Goal: Task Accomplishment & Management: Manage account settings

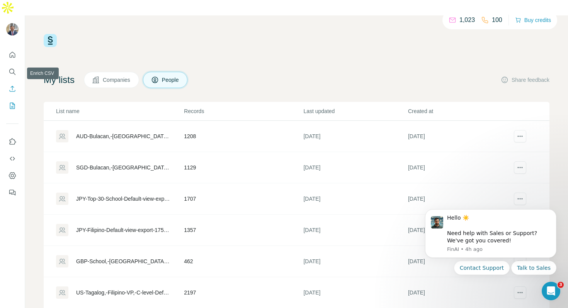
click at [12, 86] on icon "Enrich CSV" at bounding box center [13, 89] width 6 height 6
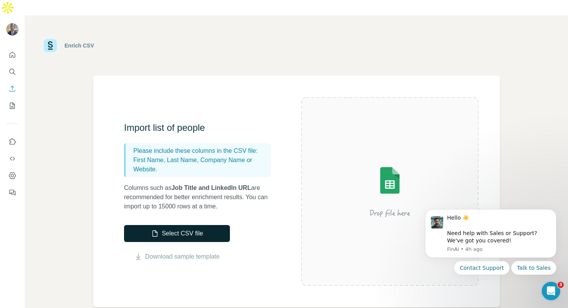
click at [166, 225] on button "Select CSV file" at bounding box center [177, 233] width 106 height 17
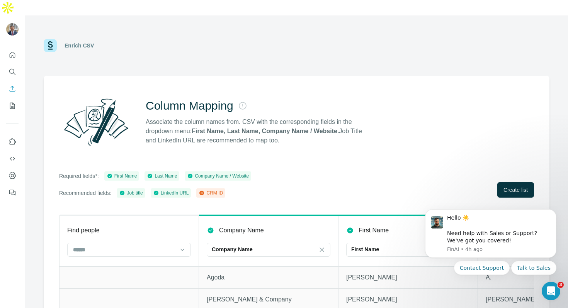
scroll to position [23, 0]
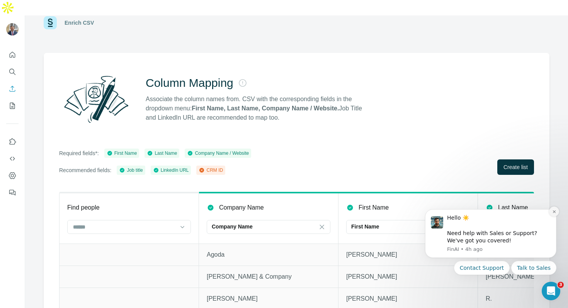
click at [554, 211] on icon "Dismiss notification" at bounding box center [554, 212] width 4 height 4
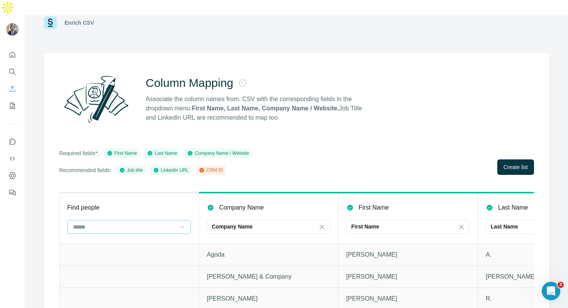
click at [180, 223] on icon at bounding box center [183, 227] width 8 height 8
click at [406, 130] on div "Column Mapping Associate the column names from. CSV with the corresponding fiel…" at bounding box center [297, 188] width 506 height 271
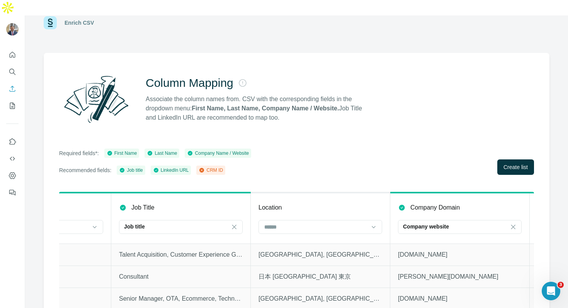
scroll to position [0, 647]
click at [367, 220] on div at bounding box center [319, 227] width 124 height 14
click at [375, 149] on div "Required fields*: First Name Last Name Company Name / Website Recommended field…" at bounding box center [296, 162] width 475 height 26
click at [360, 223] on input at bounding box center [314, 227] width 104 height 9
click at [380, 153] on div "Required fields*: First Name Last Name Company Name / Website Recommended field…" at bounding box center [296, 162] width 475 height 26
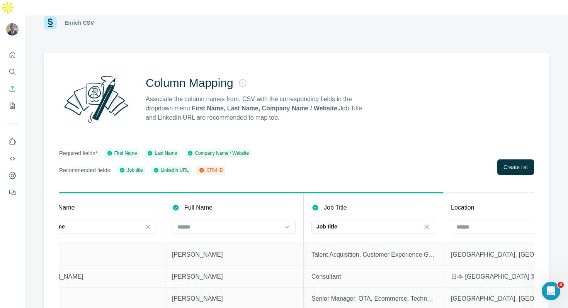
scroll to position [0, 781]
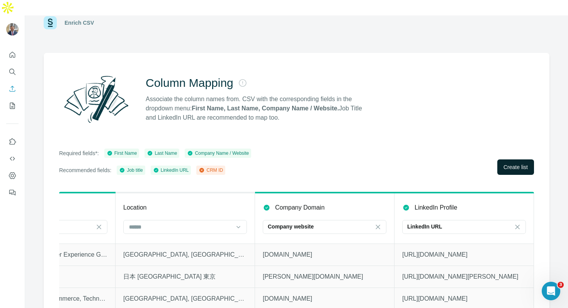
click at [512, 164] on span "Create list" at bounding box center [516, 168] width 24 height 8
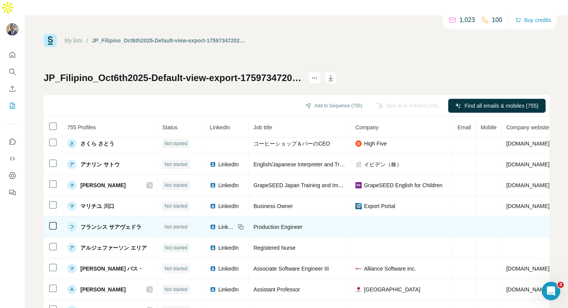
scroll to position [42, 0]
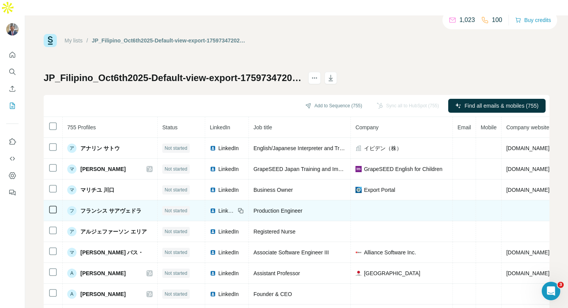
click at [227, 207] on span "LinkedIn" at bounding box center [226, 211] width 17 height 8
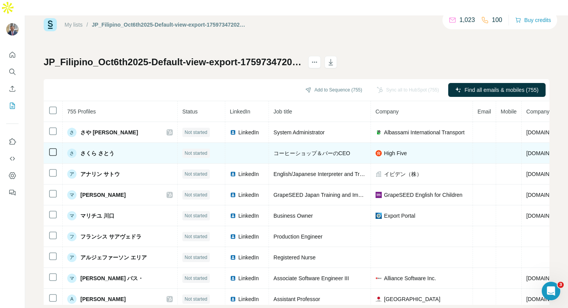
scroll to position [0, 0]
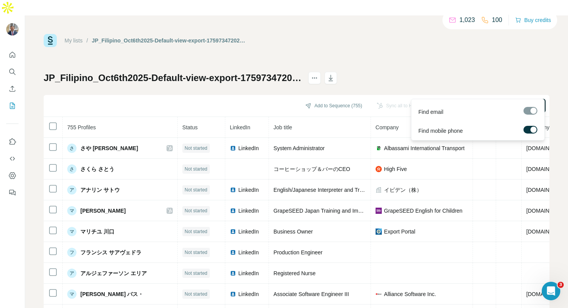
click at [522, 102] on span "Find all emails & mobiles (755)" at bounding box center [502, 106] width 74 height 8
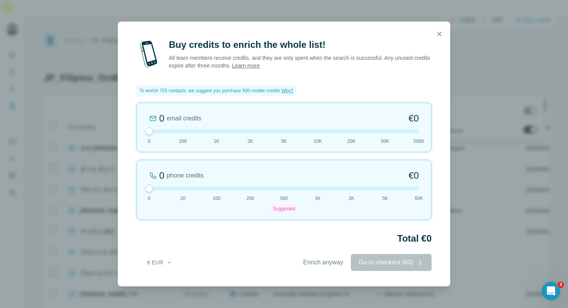
drag, startPoint x: 285, startPoint y: 184, endPoint x: 142, endPoint y: 182, distance: 142.6
click at [142, 182] on div "0 phone credits €0 0 20 100 200 500 Suggested 1K 2K 5K 50K" at bounding box center [283, 190] width 295 height 60
click at [318, 262] on span "Enrich anyway" at bounding box center [323, 262] width 40 height 9
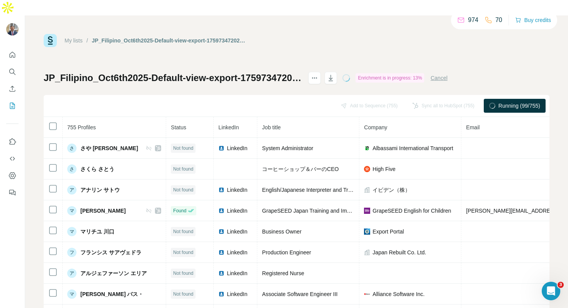
click at [468, 20] on p "974" at bounding box center [473, 19] width 10 height 9
click at [458, 20] on icon at bounding box center [461, 19] width 6 height 3
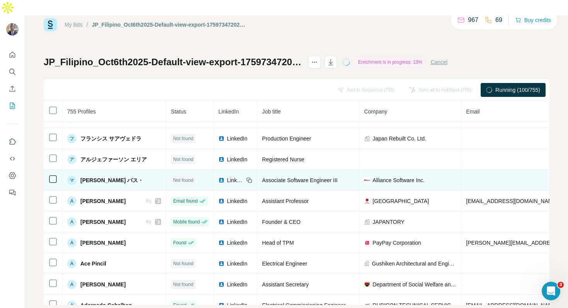
scroll to position [234, 0]
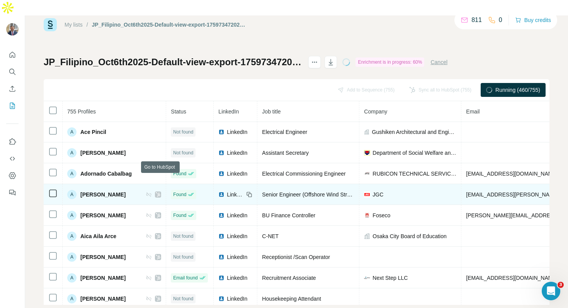
scroll to position [234, 0]
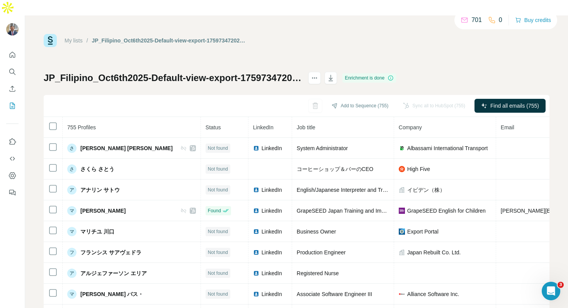
click at [429, 99] on div "Sync all to HubSpot (755)" at bounding box center [434, 106] width 73 height 14
click at [472, 72] on div "JP_Filipino_Oct6th2025-Default-view-export-1759734720215 Enrichment is done Add…" at bounding box center [297, 196] width 506 height 249
click at [365, 100] on button "Add to Sequence (755)" at bounding box center [360, 106] width 68 height 12
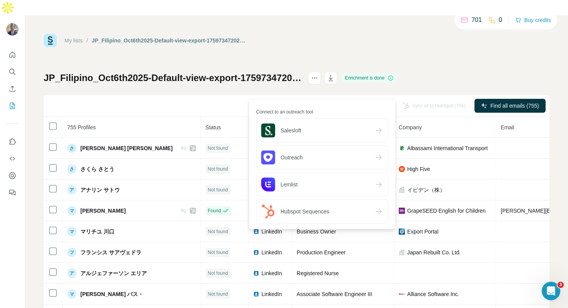
click at [400, 39] on div "My lists / JP_Filipino_Oct6th2025-Default-view-export-1759734720215 701 0 Buy c…" at bounding box center [297, 177] width 506 height 287
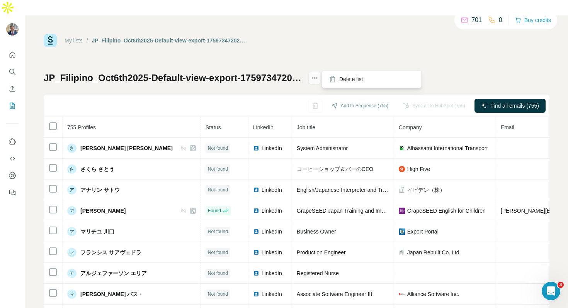
click at [319, 74] on icon "actions" at bounding box center [315, 78] width 8 height 8
click at [363, 16] on div "My lists / JP_Filipino_Oct6th2025-Default-view-export-1759734720215 701 0 Buy c…" at bounding box center [296, 169] width 543 height 308
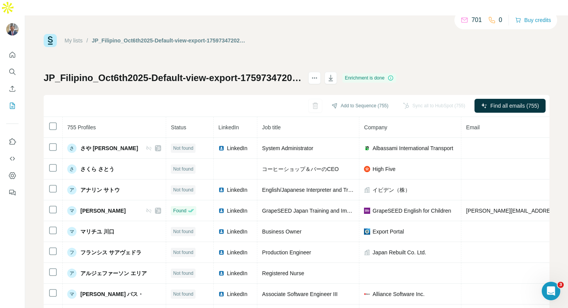
click at [442, 99] on div "Sync all to HubSpot (755)" at bounding box center [434, 106] width 73 height 14
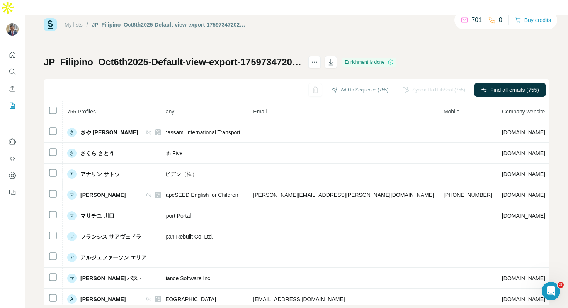
scroll to position [443, 213]
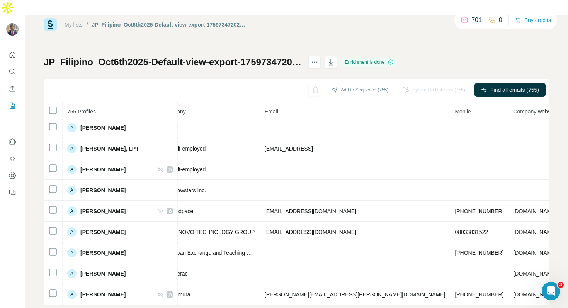
click at [80, 22] on link "My lists" at bounding box center [74, 25] width 18 height 6
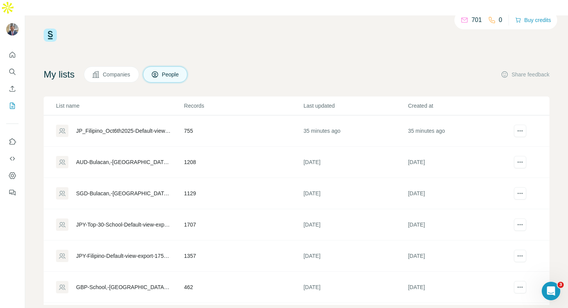
click at [131, 158] on div "AUD-Bulacan,-[GEOGRAPHIC_DATA],-Cavite-Default-view-export-1754283566858" at bounding box center [123, 162] width 95 height 8
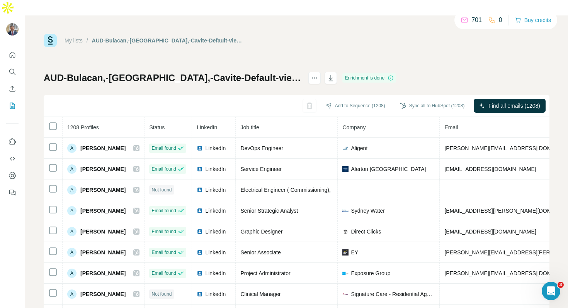
click at [78, 37] on link "My lists" at bounding box center [74, 40] width 18 height 6
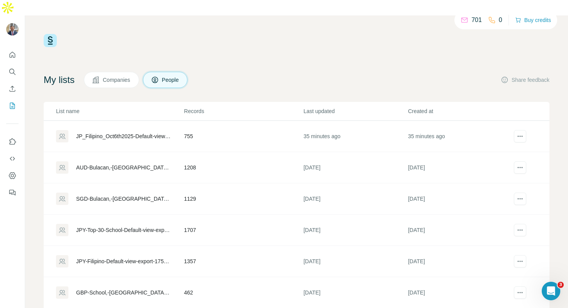
click at [134, 133] on div "JP_Filipino_Oct6th2025-Default-view-export-1759734720215" at bounding box center [123, 137] width 95 height 8
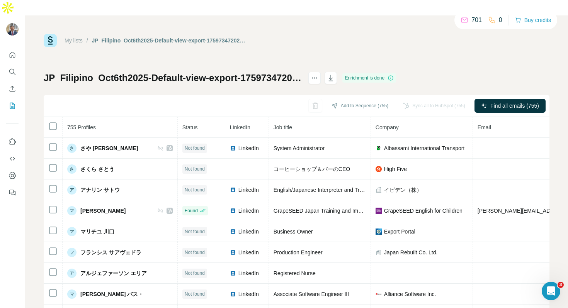
click at [394, 75] on icon at bounding box center [391, 78] width 6 height 6
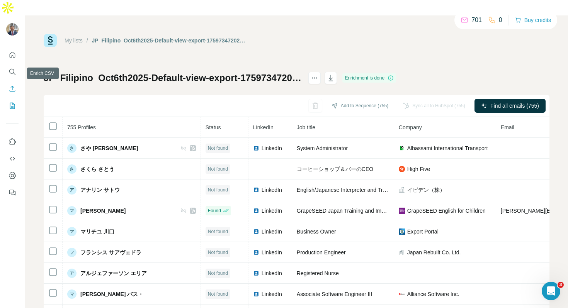
click at [15, 85] on icon "Enrich CSV" at bounding box center [13, 89] width 8 height 8
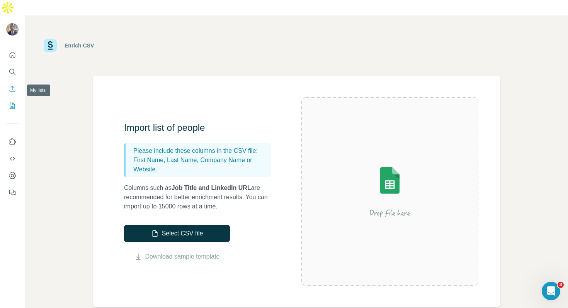
click at [15, 102] on icon "My lists" at bounding box center [13, 106] width 8 height 8
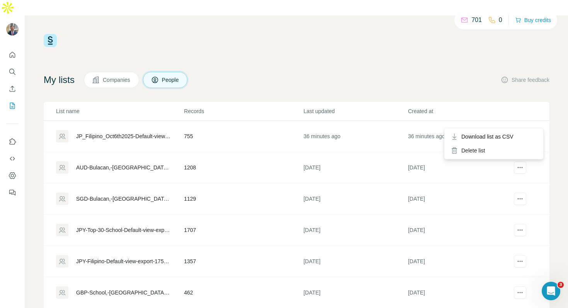
click at [520, 133] on icon "actions" at bounding box center [520, 137] width 8 height 8
click at [347, 72] on div "My lists Companies People Share feedback" at bounding box center [297, 80] width 506 height 16
click at [108, 133] on div "JP_Filipino_Oct6th2025-Default-view-export-1759734720215" at bounding box center [123, 137] width 95 height 8
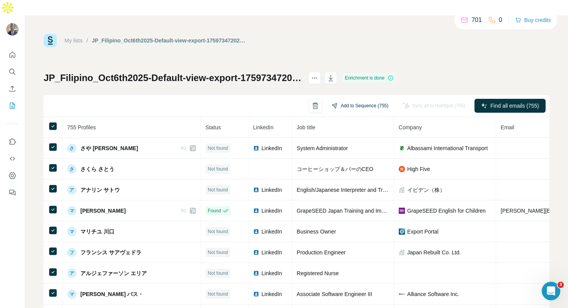
click at [365, 100] on button "Add to Sequence (755)" at bounding box center [360, 106] width 68 height 12
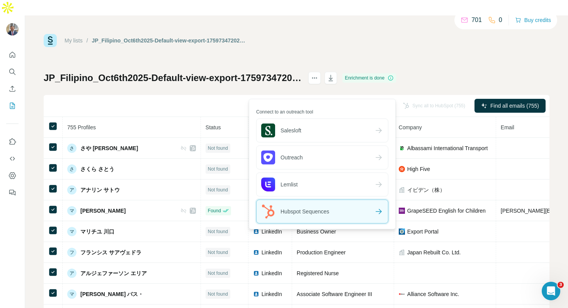
click at [383, 215] on icon at bounding box center [378, 211] width 9 height 9
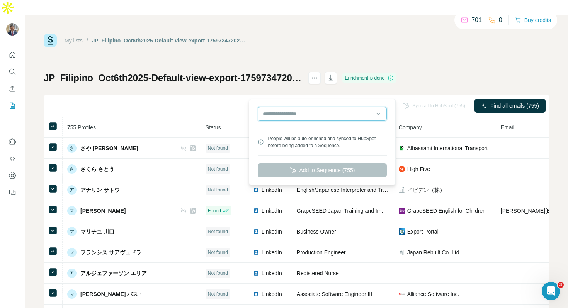
click at [381, 115] on input "text" at bounding box center [322, 114] width 129 height 14
click at [266, 34] on div "My lists / JP_Filipino_Oct6th2025-Default-view-export-1759734720215 701 0 Buy c…" at bounding box center [297, 40] width 506 height 13
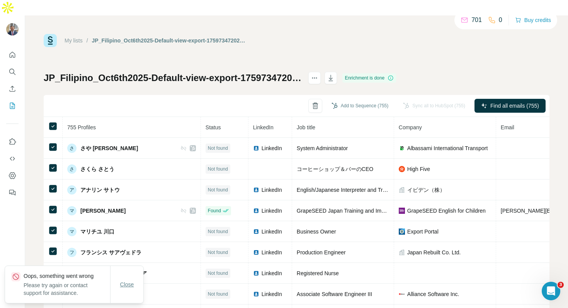
click at [129, 283] on span "Close" at bounding box center [127, 285] width 14 height 8
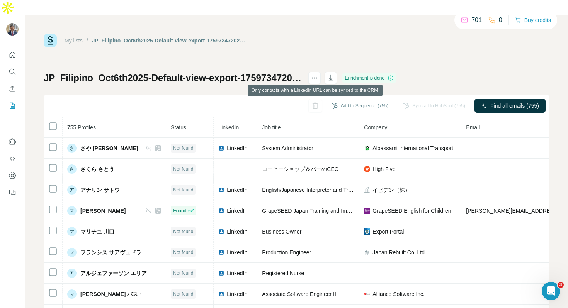
click at [429, 99] on div "Sync all to HubSpot (755)" at bounding box center [434, 106] width 73 height 14
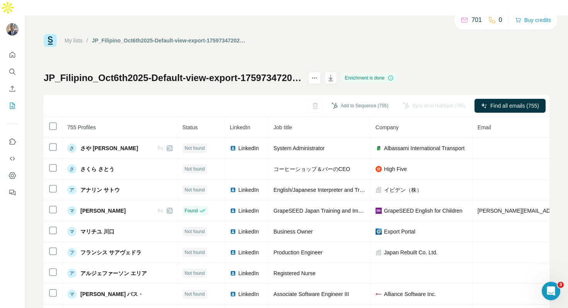
click at [442, 99] on div "Sync all to HubSpot (755)" at bounding box center [434, 106] width 73 height 14
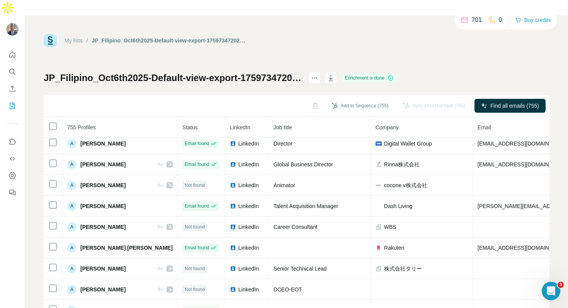
scroll to position [16, 0]
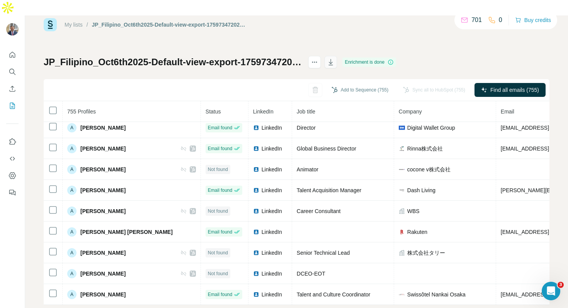
click at [335, 58] on icon "button" at bounding box center [331, 62] width 8 height 8
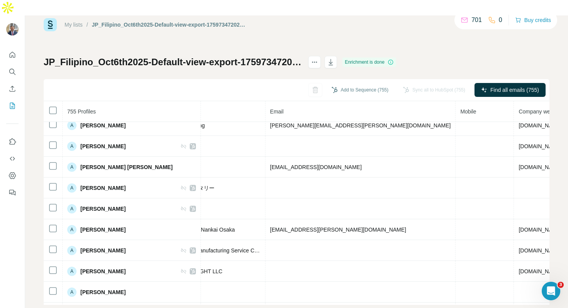
scroll to position [860, 231]
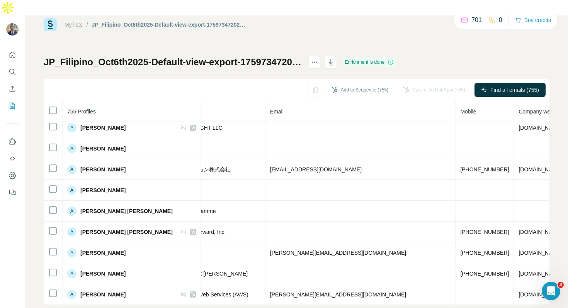
click at [78, 22] on link "My lists" at bounding box center [74, 25] width 18 height 6
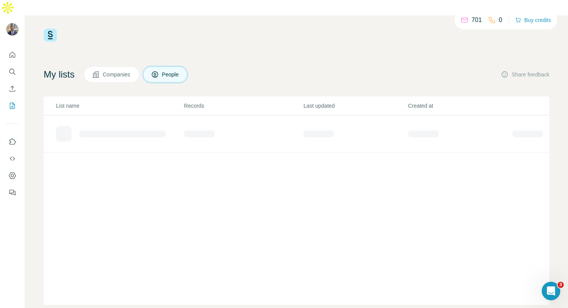
scroll to position [5, 0]
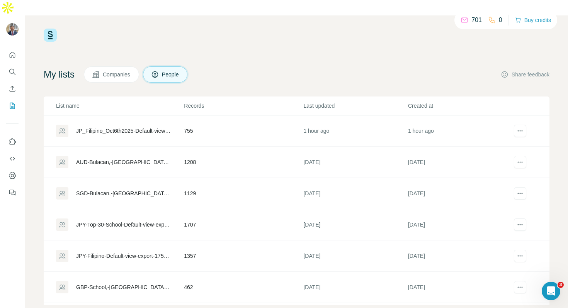
click at [113, 127] on div "JP_Filipino_Oct6th2025-Default-view-export-1759734720215" at bounding box center [123, 131] width 95 height 8
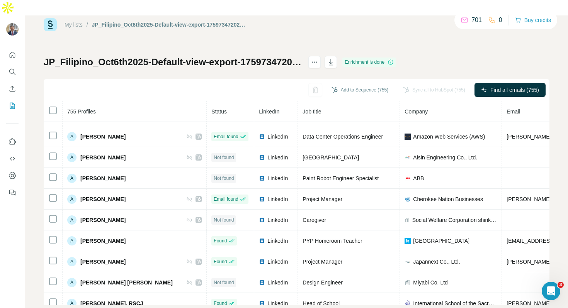
scroll to position [1278, 0]
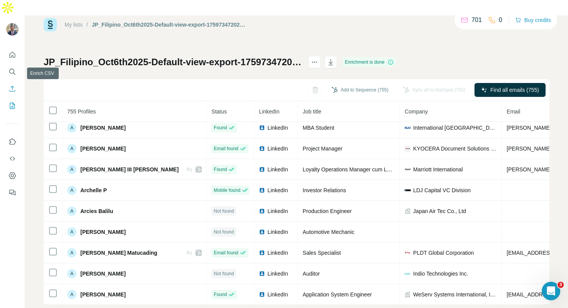
click at [10, 85] on icon "Enrich CSV" at bounding box center [13, 89] width 8 height 8
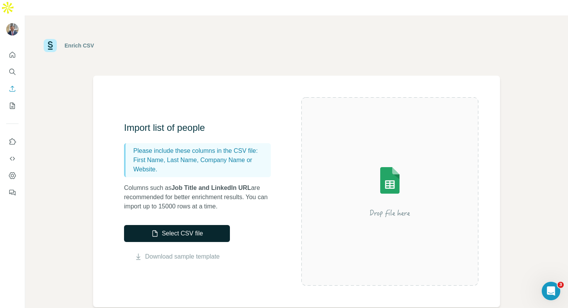
click at [186, 225] on button "Select CSV file" at bounding box center [177, 233] width 106 height 17
click at [199, 225] on button "Select CSV file" at bounding box center [177, 233] width 106 height 17
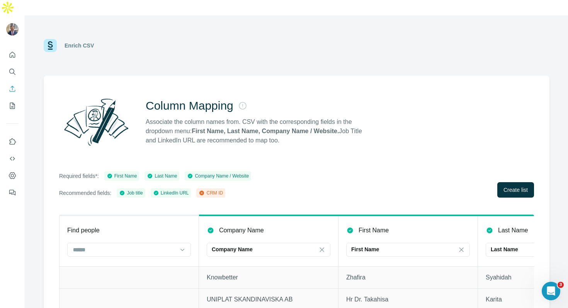
scroll to position [23, 0]
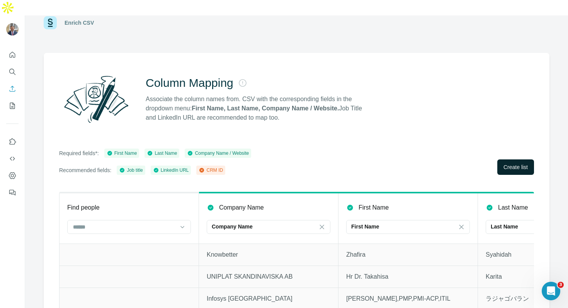
click at [518, 164] on span "Create list" at bounding box center [516, 168] width 24 height 8
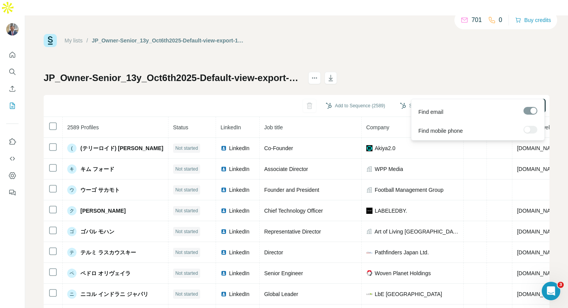
click at [504, 102] on span "Find all emails (2589)" at bounding box center [515, 106] width 52 height 8
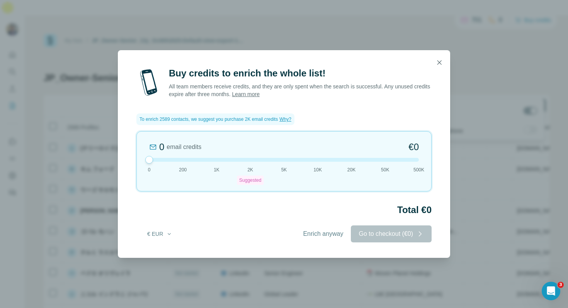
drag, startPoint x: 249, startPoint y: 157, endPoint x: 119, endPoint y: 157, distance: 130.3
click at [119, 157] on div "Buy credits to enrich the whole list! All team members receive credits, and the…" at bounding box center [284, 162] width 332 height 191
click at [308, 233] on span "Enrich anyway" at bounding box center [323, 234] width 40 height 9
